Goal: Find specific page/section: Find specific page/section

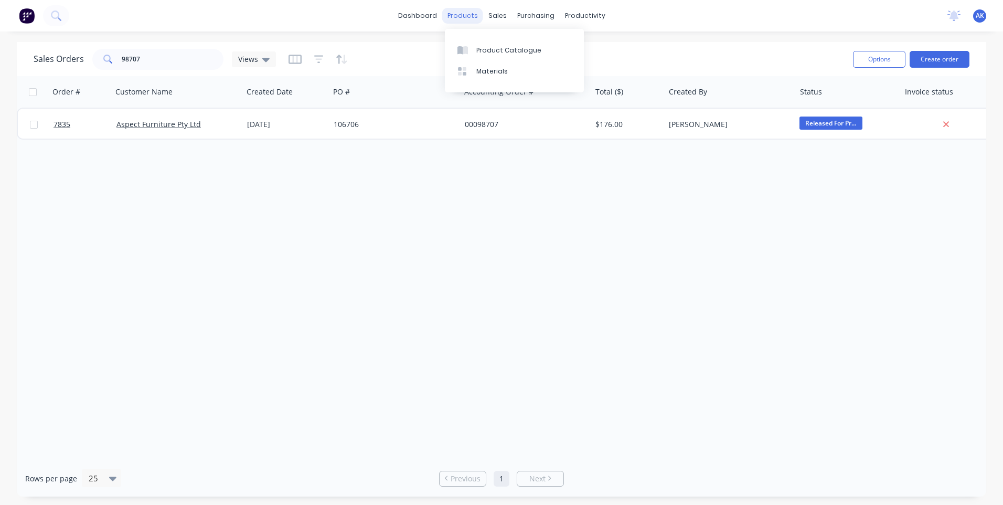
click at [470, 20] on div "products" at bounding box center [462, 16] width 41 height 16
click at [495, 15] on div "sales" at bounding box center [497, 16] width 29 height 16
drag, startPoint x: 522, startPoint y: 53, endPoint x: 521, endPoint y: 47, distance: 6.4
click at [522, 51] on div "Sales Orders" at bounding box center [536, 50] width 43 height 9
drag, startPoint x: 148, startPoint y: 62, endPoint x: 77, endPoint y: 60, distance: 71.4
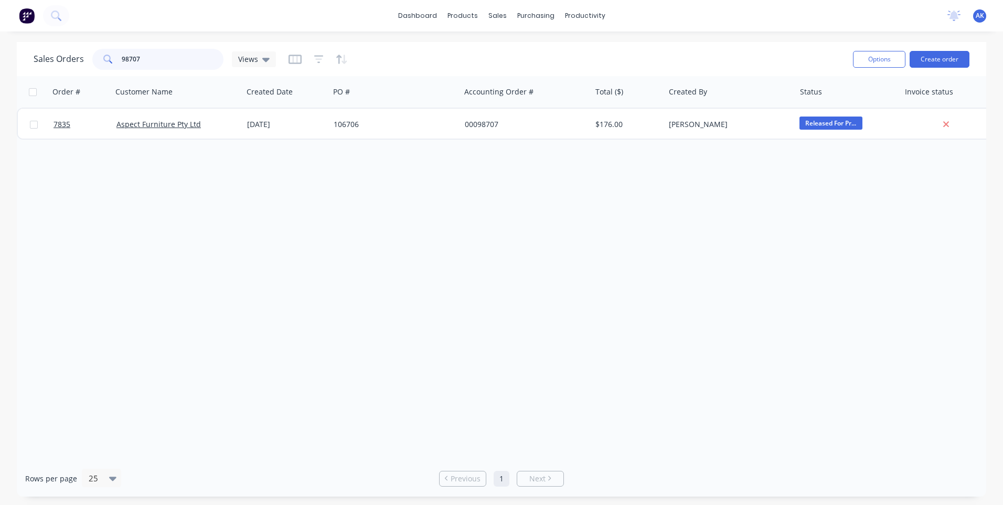
click at [77, 60] on div "Sales Orders 98707 Views" at bounding box center [155, 59] width 242 height 21
type input "98530"
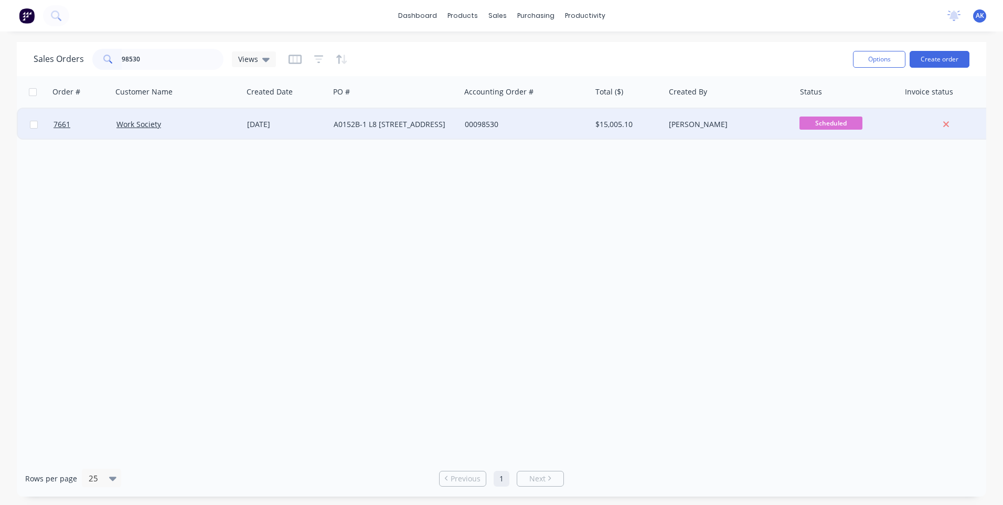
click at [354, 122] on div "A0152B-1 L8 [STREET_ADDRESS]" at bounding box center [392, 124] width 116 height 10
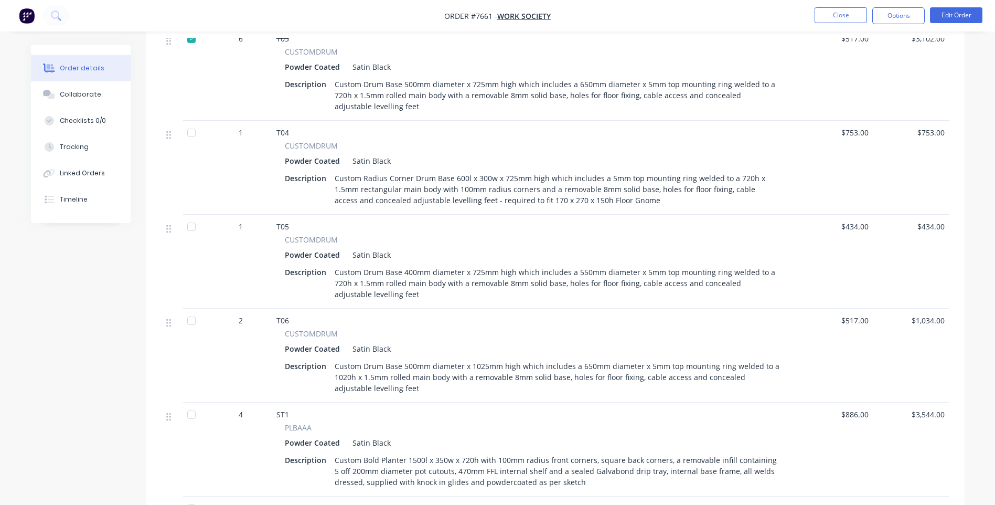
scroll to position [315, 0]
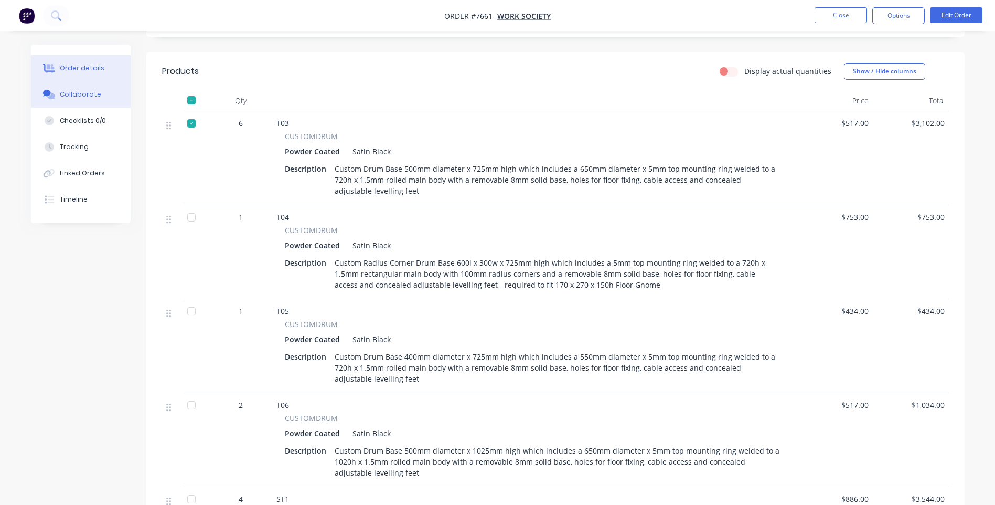
click at [98, 100] on button "Collaborate" at bounding box center [81, 94] width 100 height 26
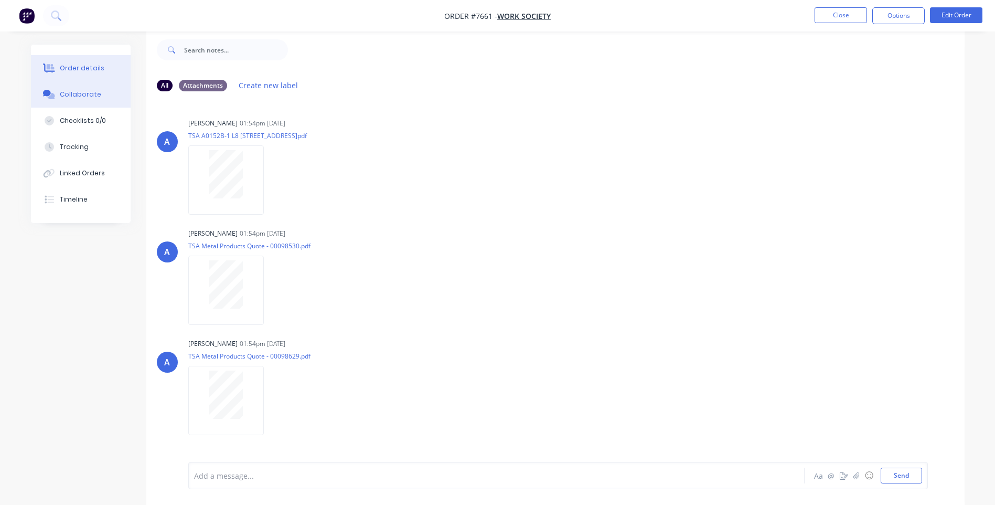
click at [78, 73] on button "Order details" at bounding box center [81, 68] width 100 height 26
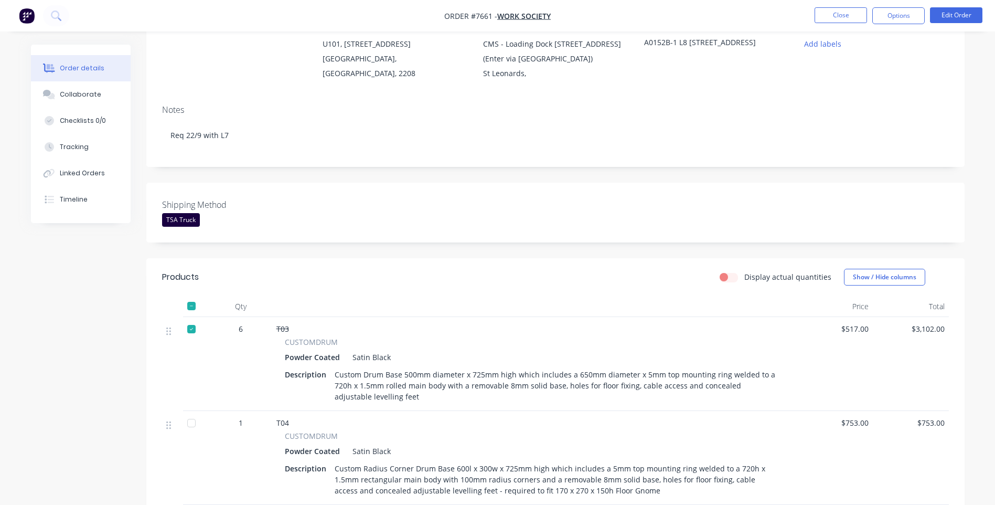
scroll to position [16, 0]
